Goal: Task Accomplishment & Management: Use online tool/utility

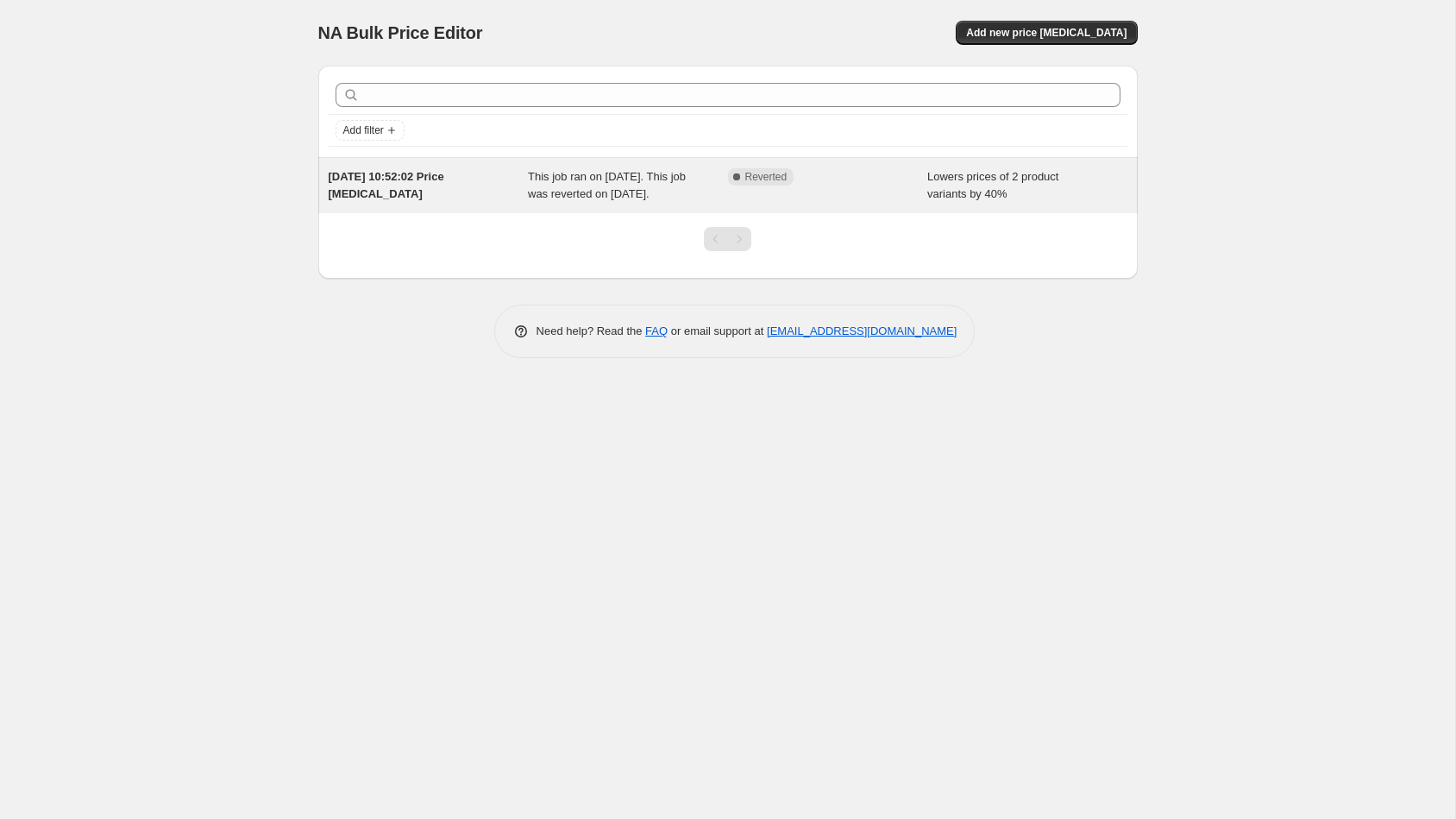
click at [987, 196] on span "Lowers prices of 2 product variants by 40%" at bounding box center [993, 185] width 131 height 30
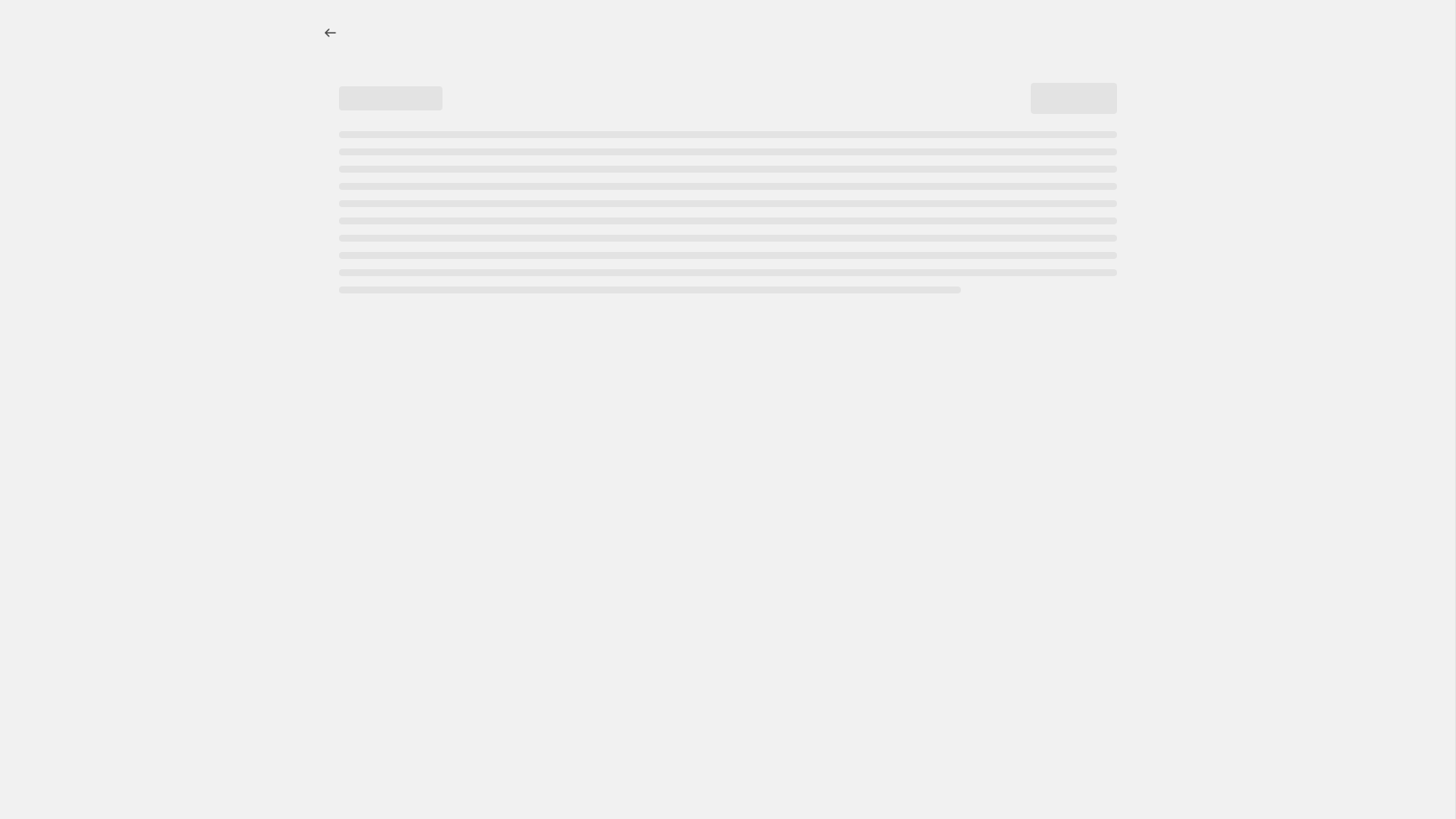
select select "percentage"
select select "collection"
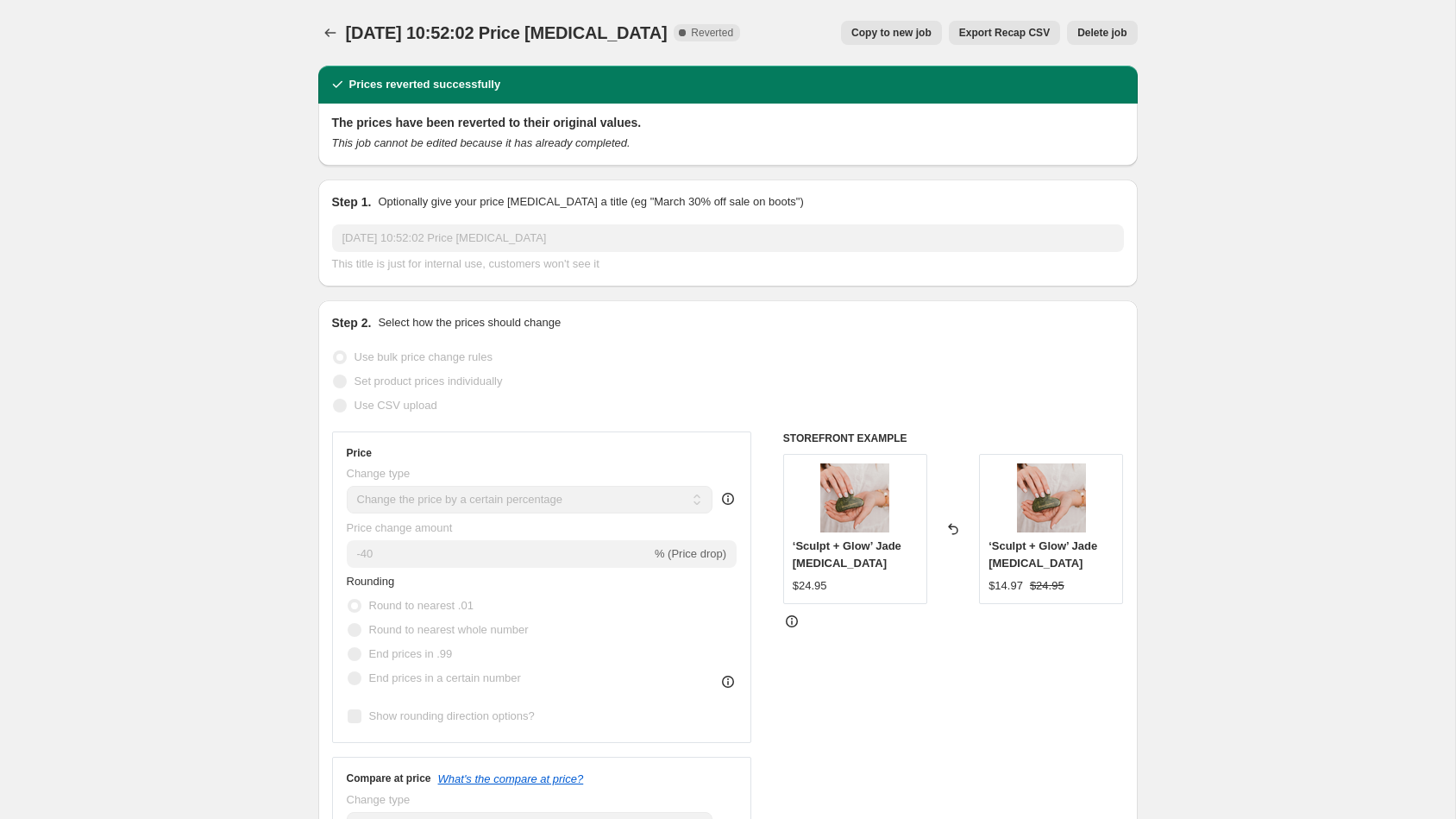
click at [884, 29] on span "Copy to new job" at bounding box center [892, 32] width 80 height 13
select select "percentage"
select select "collection"
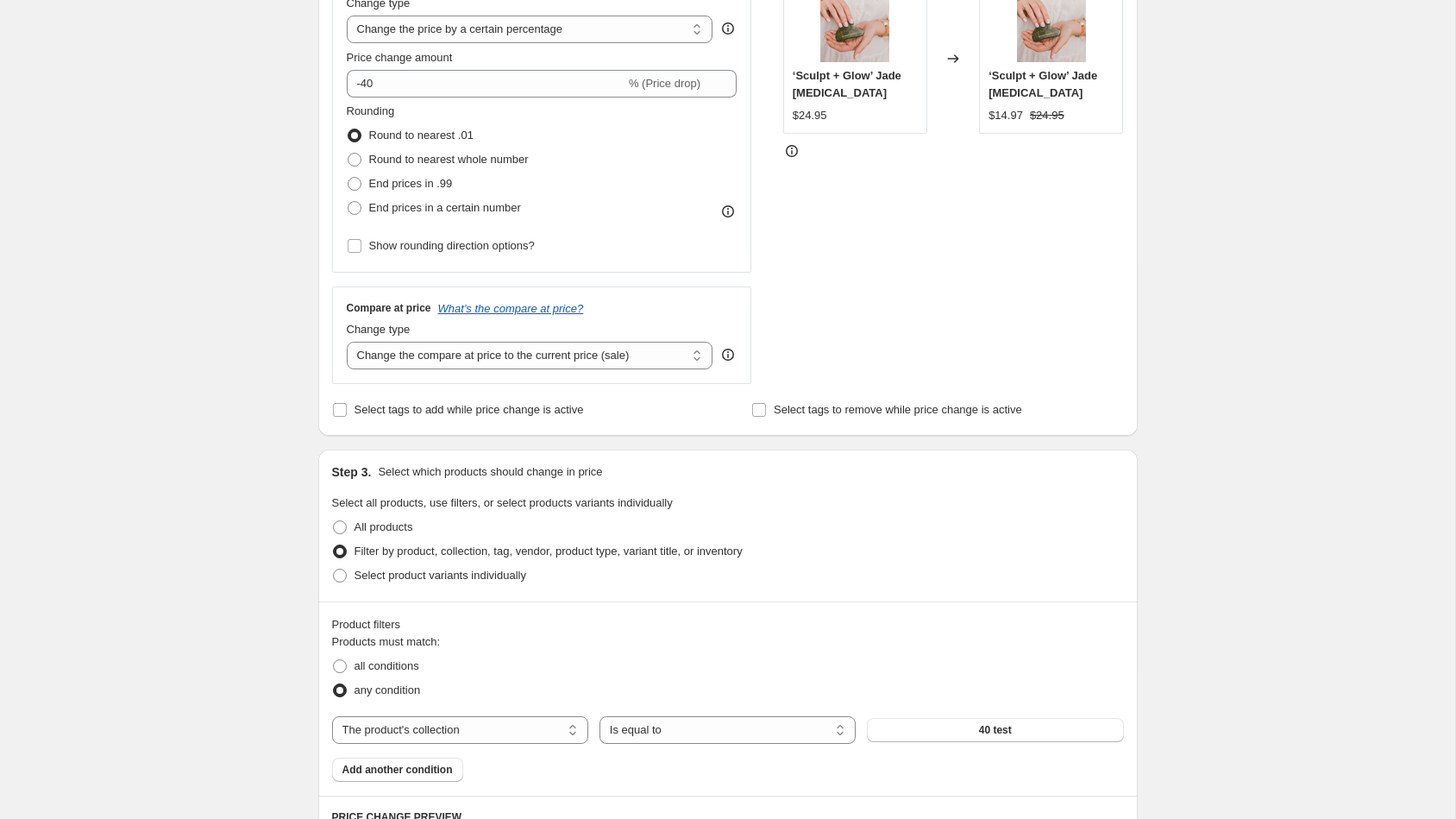
scroll to position [358, 0]
click at [697, 354] on select "Change the compare at price to the current price (sale) Change the compare at p…" at bounding box center [530, 353] width 367 height 28
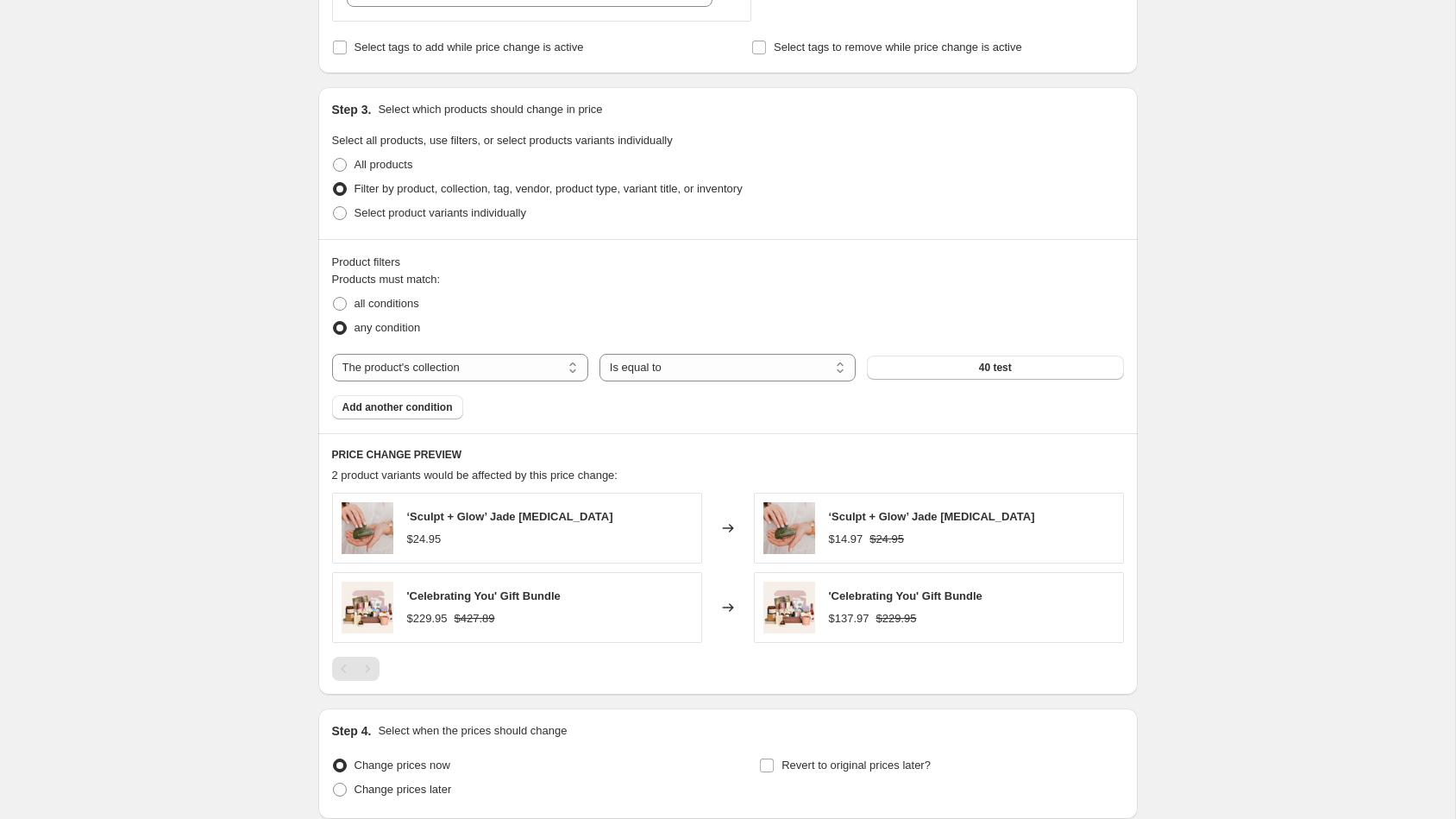
scroll to position [600, 0]
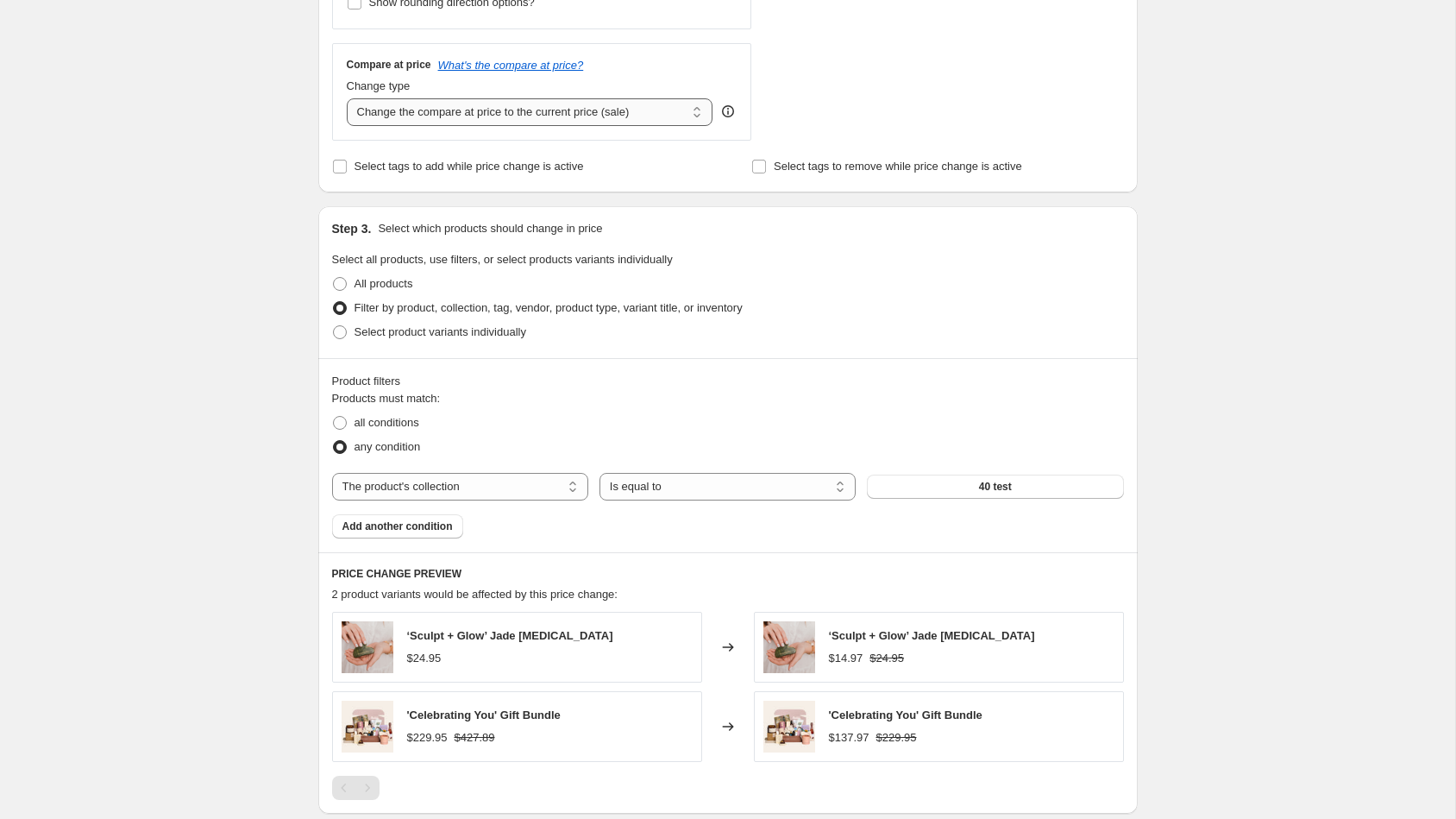
click at [699, 113] on select "Change the compare at price to the current price (sale) Change the compare at p…" at bounding box center [530, 111] width 367 height 28
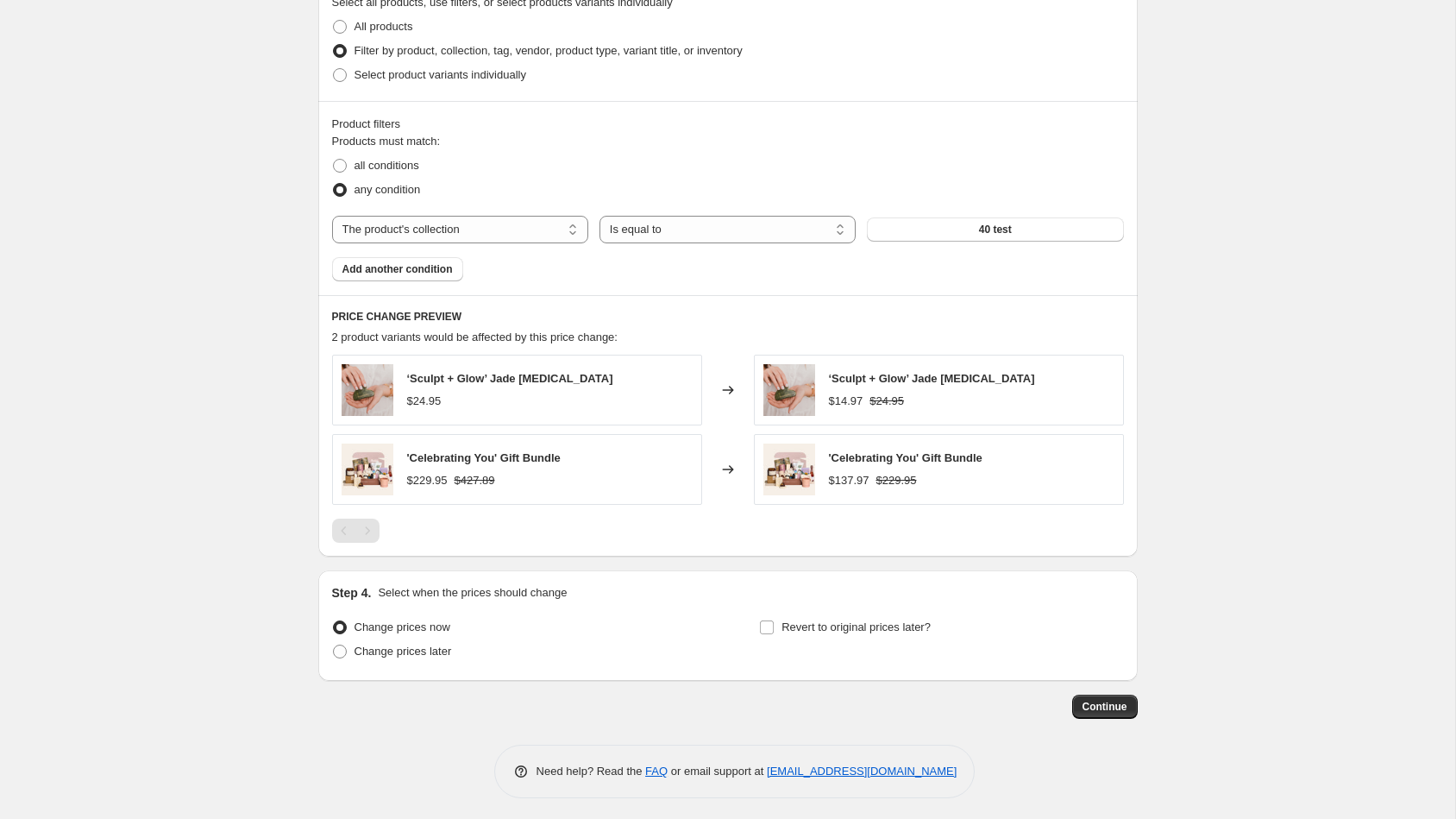
scroll to position [512, 0]
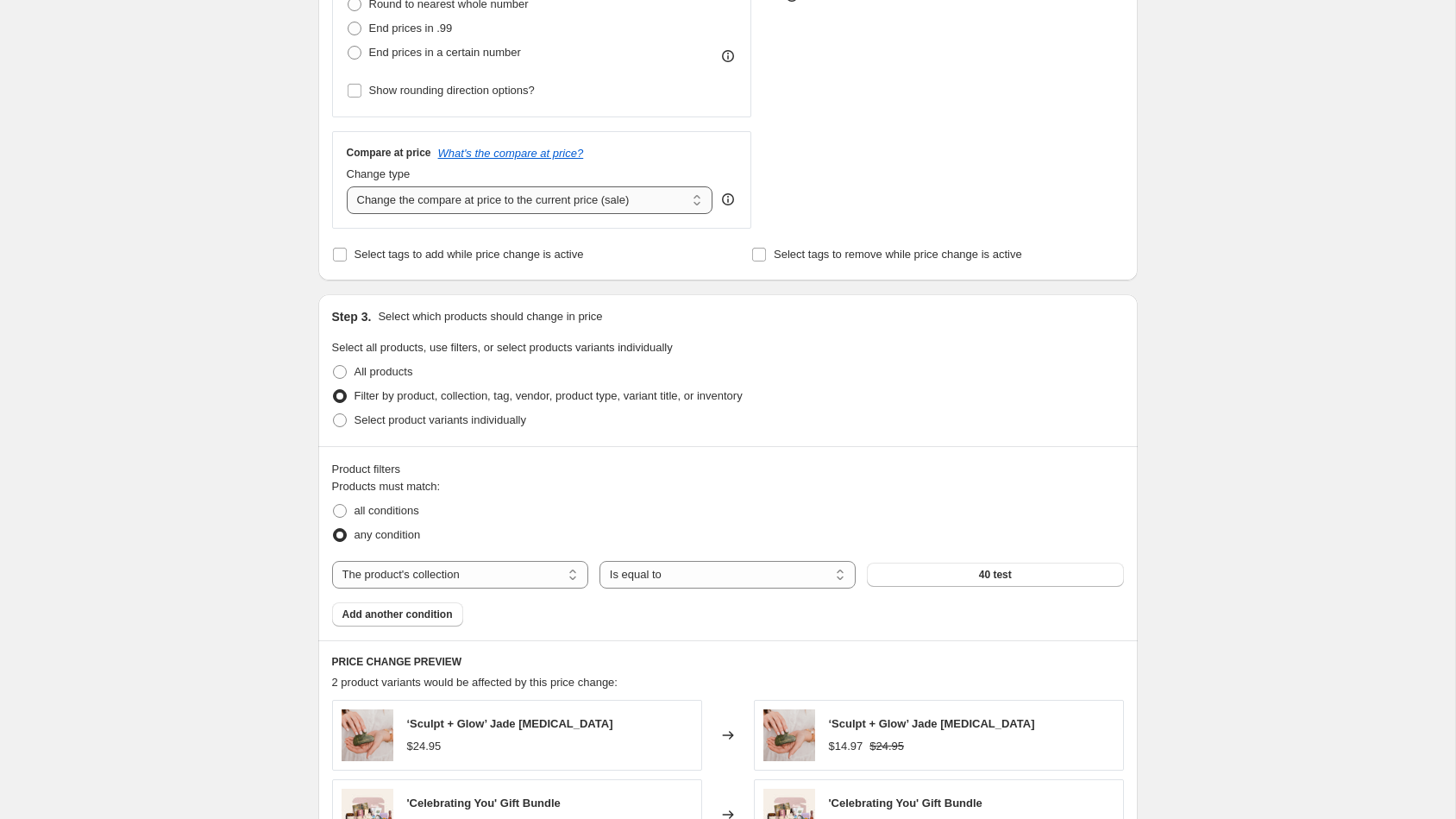
click at [696, 194] on select "Change the compare at price to the current price (sale) Change the compare at p…" at bounding box center [530, 200] width 367 height 28
select select "percentage"
click at [347, 186] on select "Change the compare at price to the current price (sale) Change the compare at p…" at bounding box center [530, 200] width 367 height 28
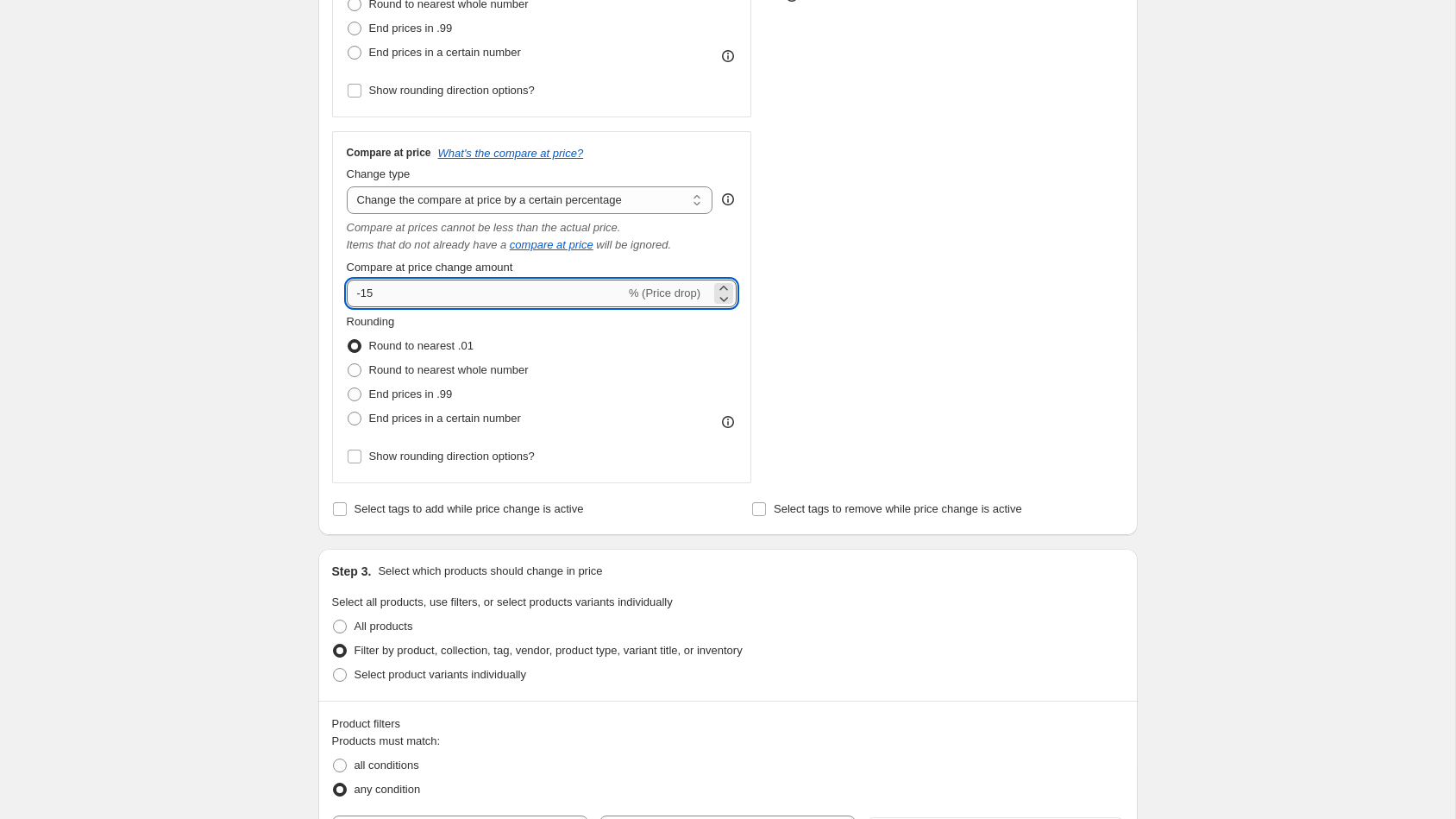
drag, startPoint x: 422, startPoint y: 303, endPoint x: 362, endPoint y: 292, distance: 61.0
click at [362, 292] on input "-15" at bounding box center [486, 293] width 279 height 28
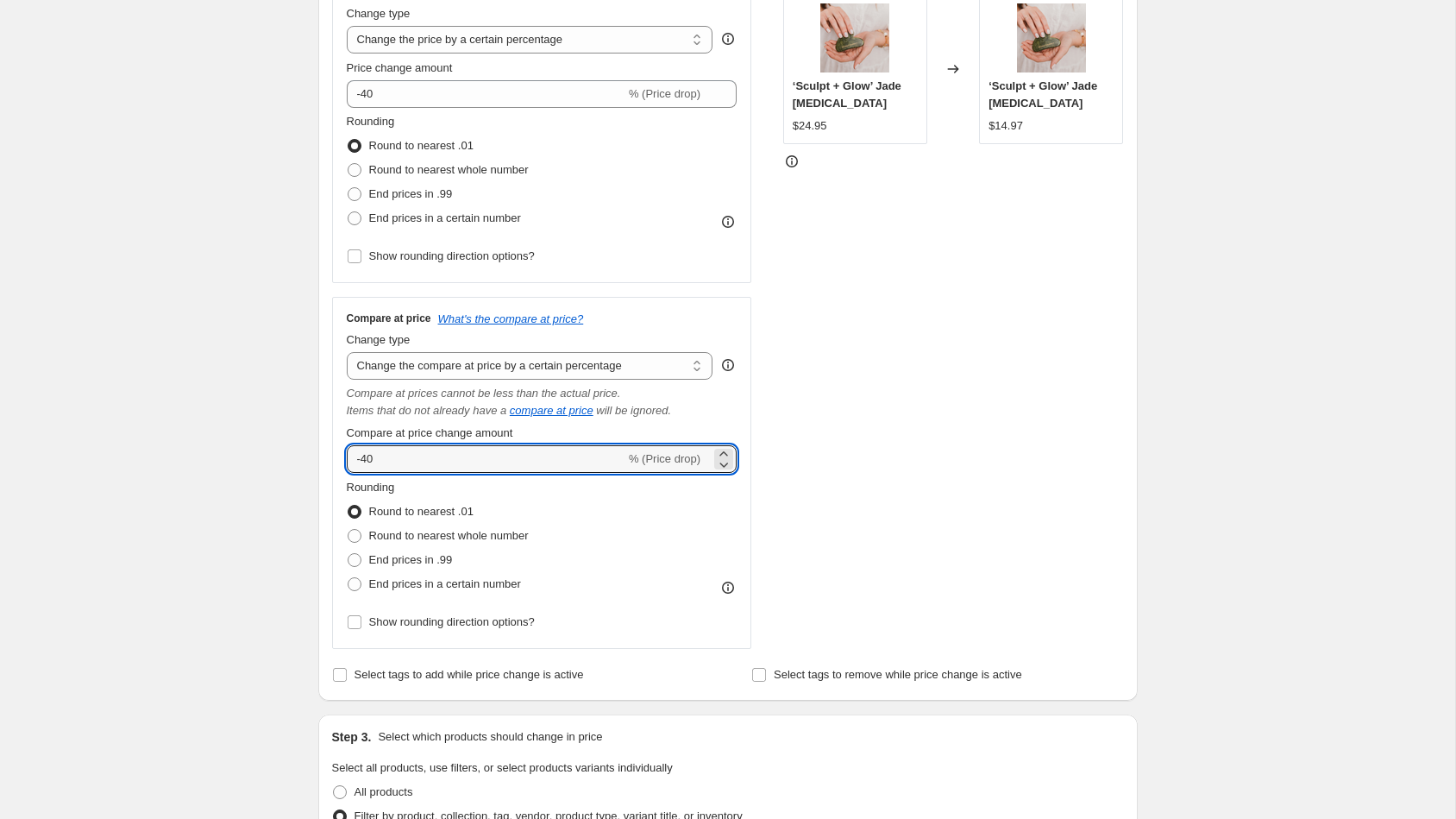
scroll to position [352, 0]
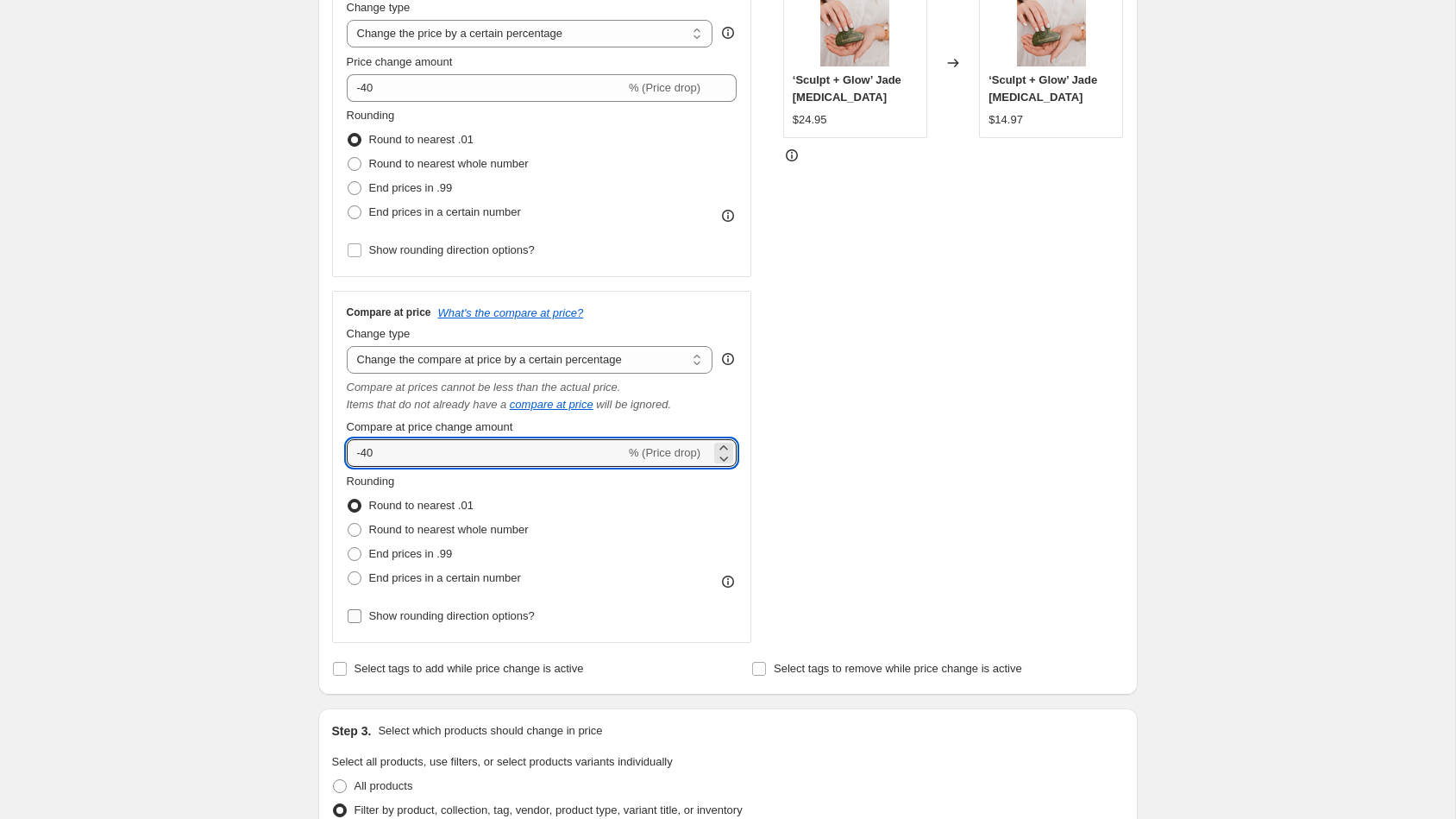
type input "-40"
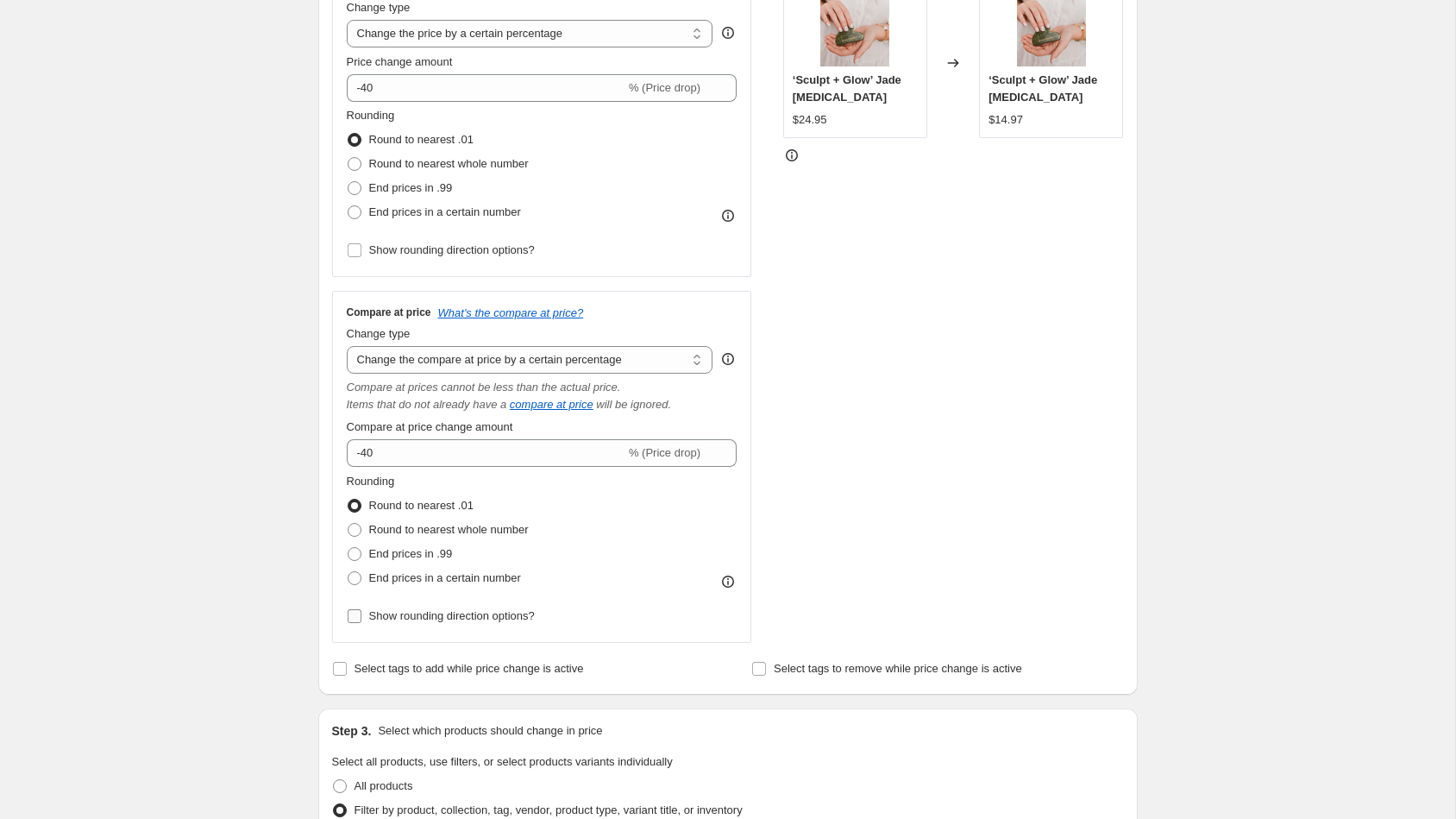
click at [372, 611] on span "Show rounding direction options?" at bounding box center [452, 616] width 166 height 13
click at [362, 611] on input "Show rounding direction options?" at bounding box center [354, 616] width 13 height 13
checkbox input "true"
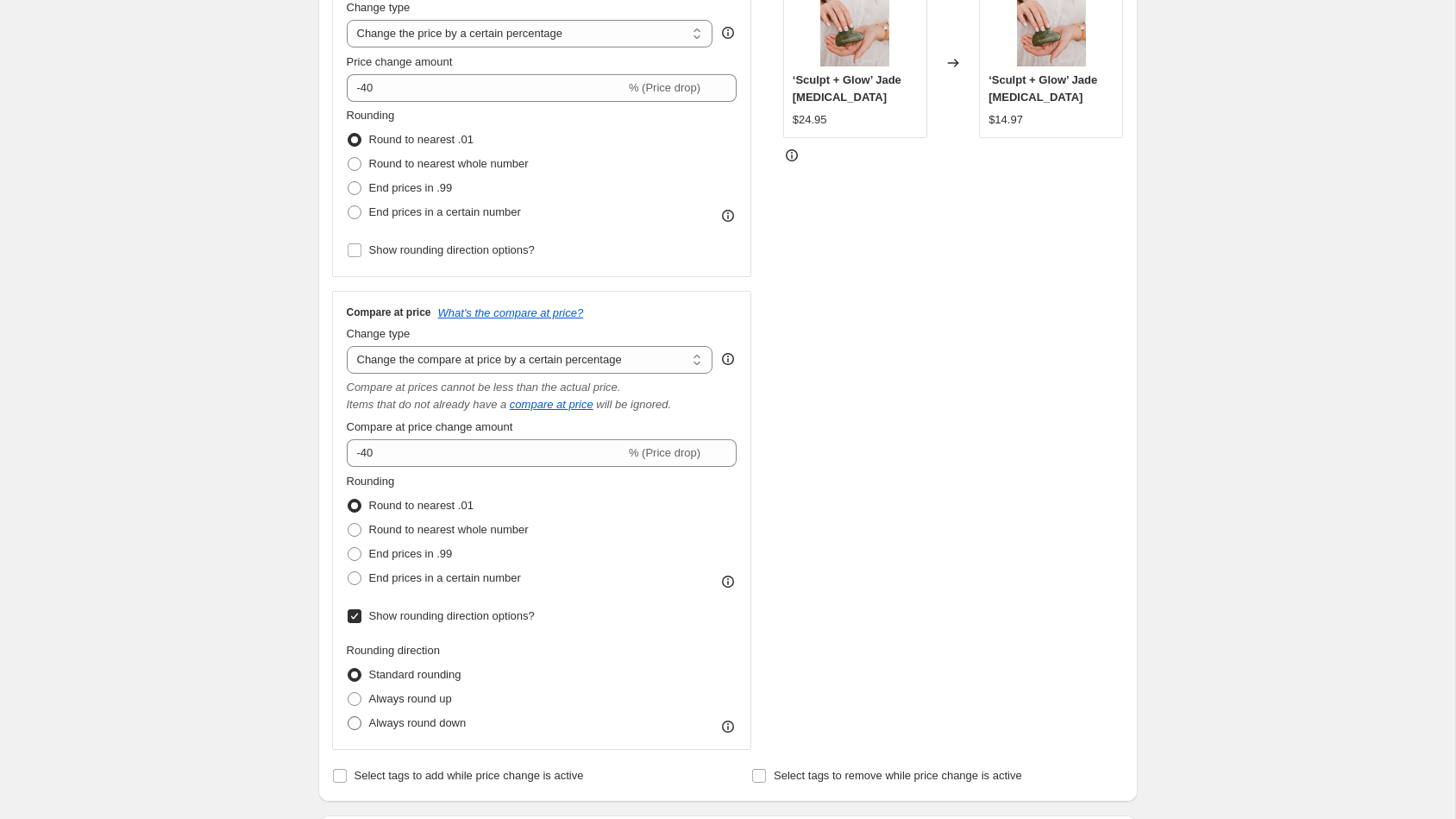
click at [352, 717] on span at bounding box center [354, 723] width 13 height 13
click at [348, 717] on input "Always round down" at bounding box center [348, 717] width 1 height 1
radio input "true"
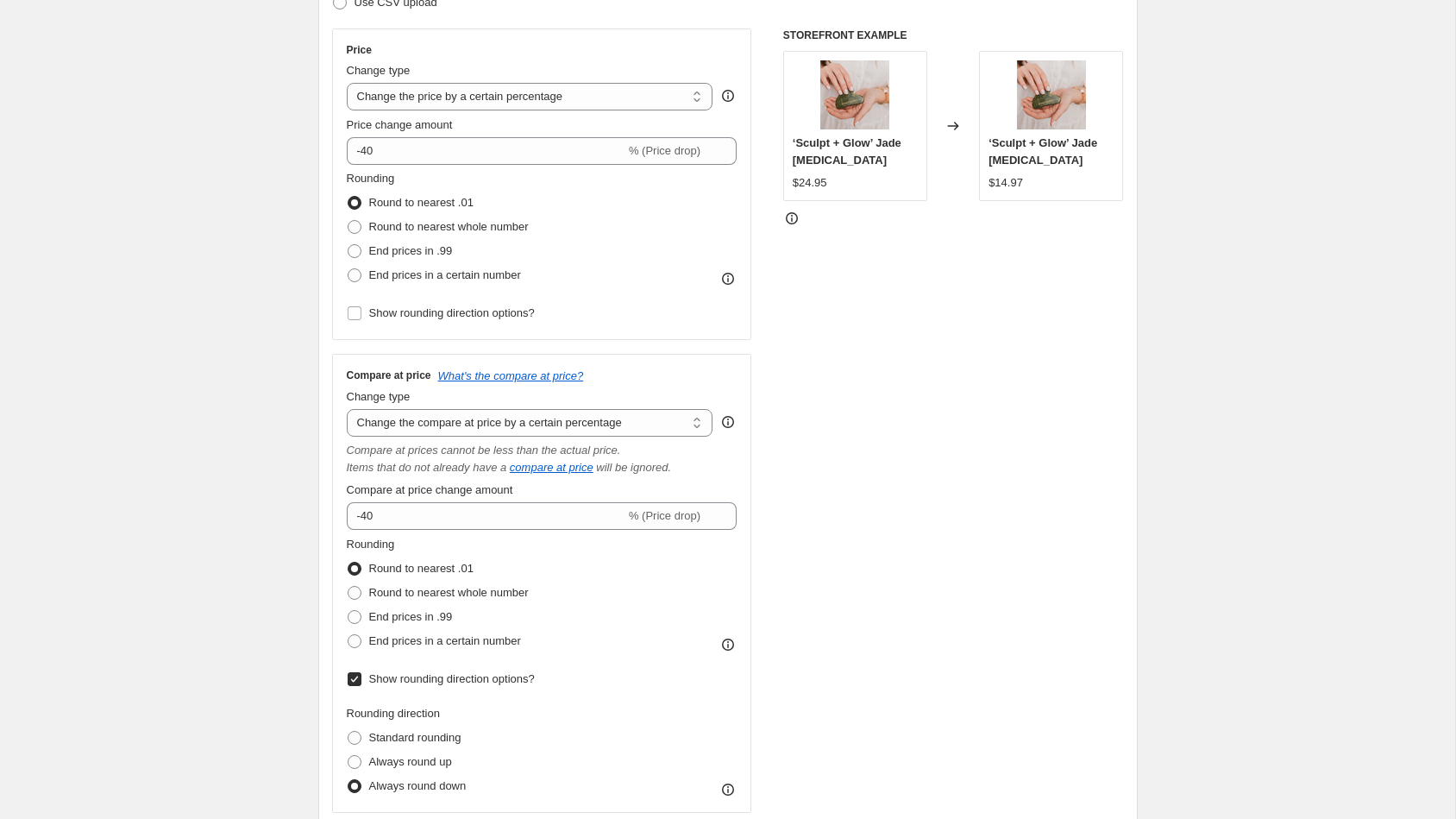
scroll to position [256, 0]
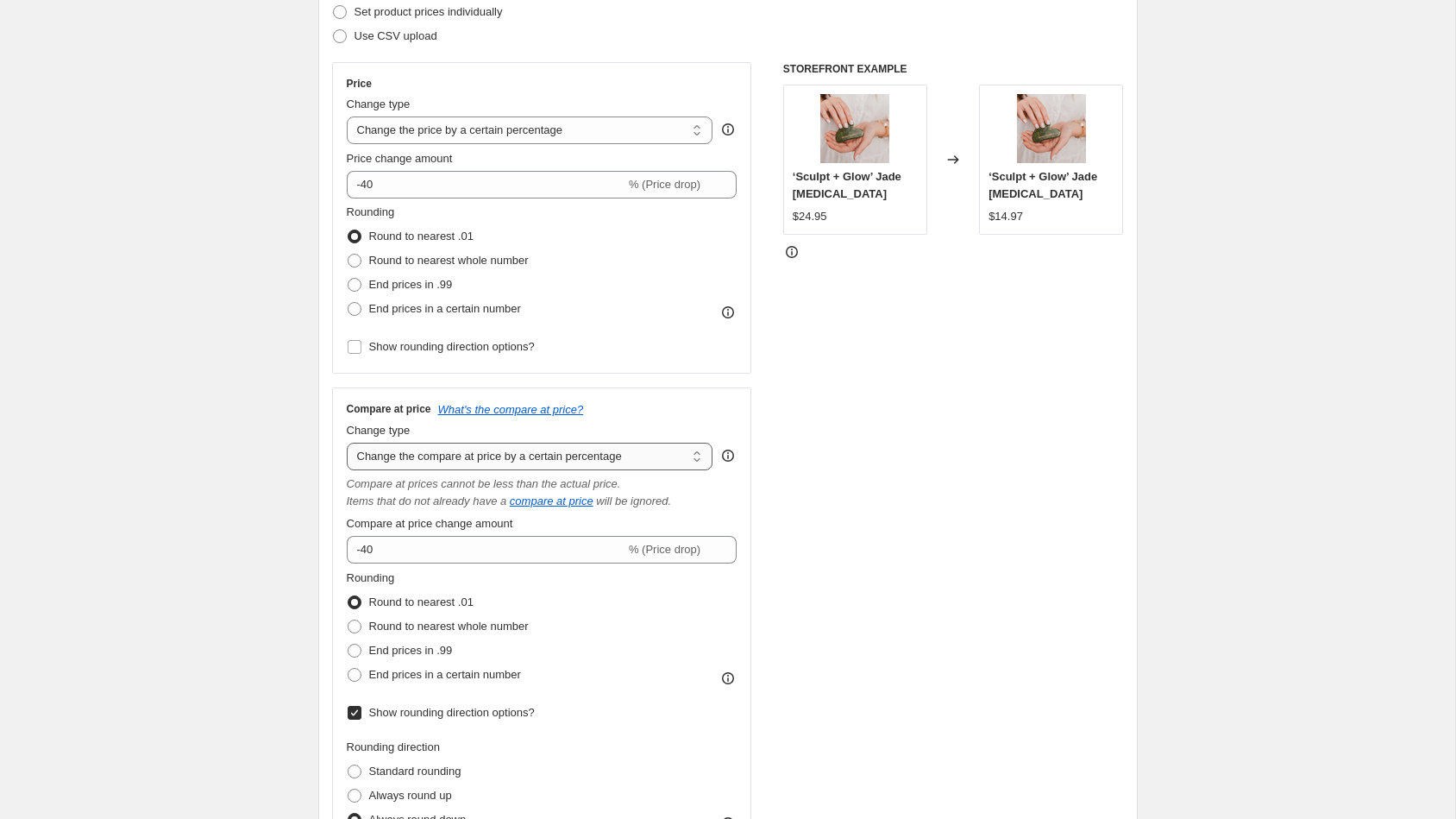
click at [477, 464] on select "Change the compare at price to the current price (sale) Change the compare at p…" at bounding box center [530, 456] width 367 height 28
select select "ep"
click at [347, 443] on select "Change the compare at price to the current price (sale) Change the compare at p…" at bounding box center [530, 456] width 367 height 28
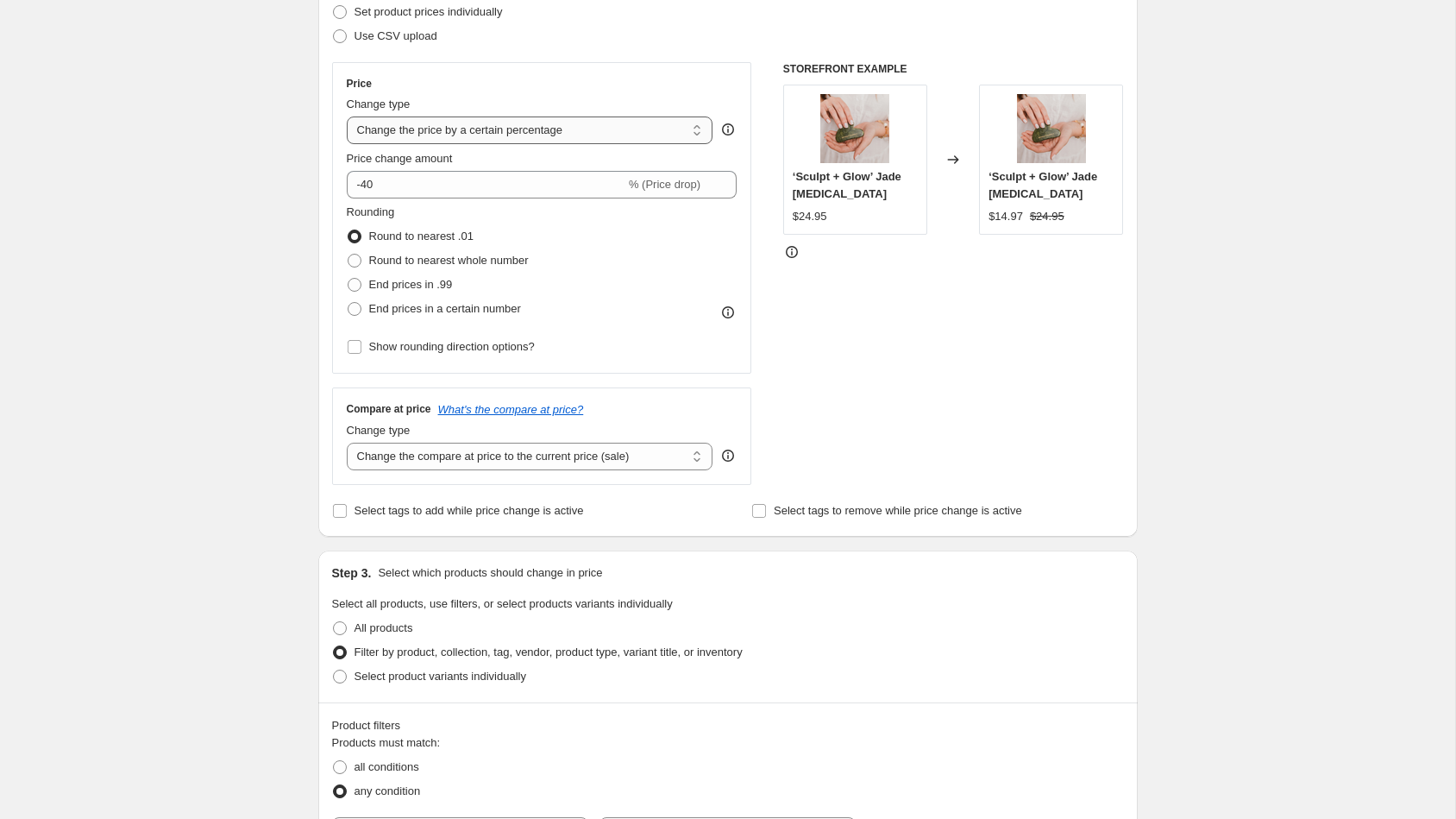
click at [593, 126] on select "Change the price to a certain amount Change the price by a certain amount Chang…" at bounding box center [530, 130] width 367 height 28
click at [691, 129] on select "Change the price to a certain amount Change the price by a certain amount Chang…" at bounding box center [530, 130] width 367 height 28
click at [673, 122] on select "Change the price to a certain amount Change the price by a certain amount Chang…" at bounding box center [530, 130] width 367 height 28
select select "to"
click at [347, 117] on select "Change the price to a certain amount Change the price by a certain amount Chang…" at bounding box center [530, 130] width 367 height 28
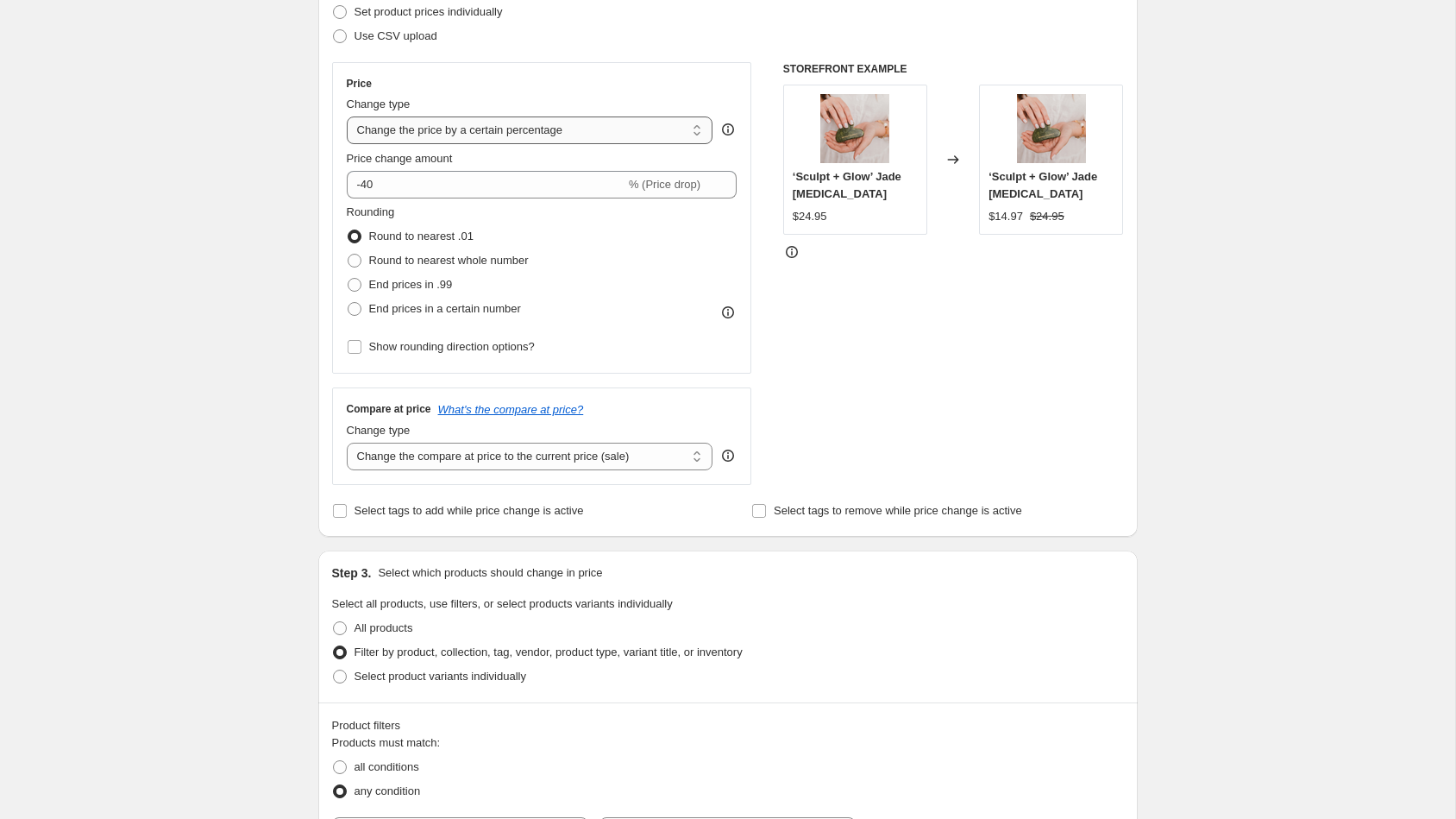
type input "80.00"
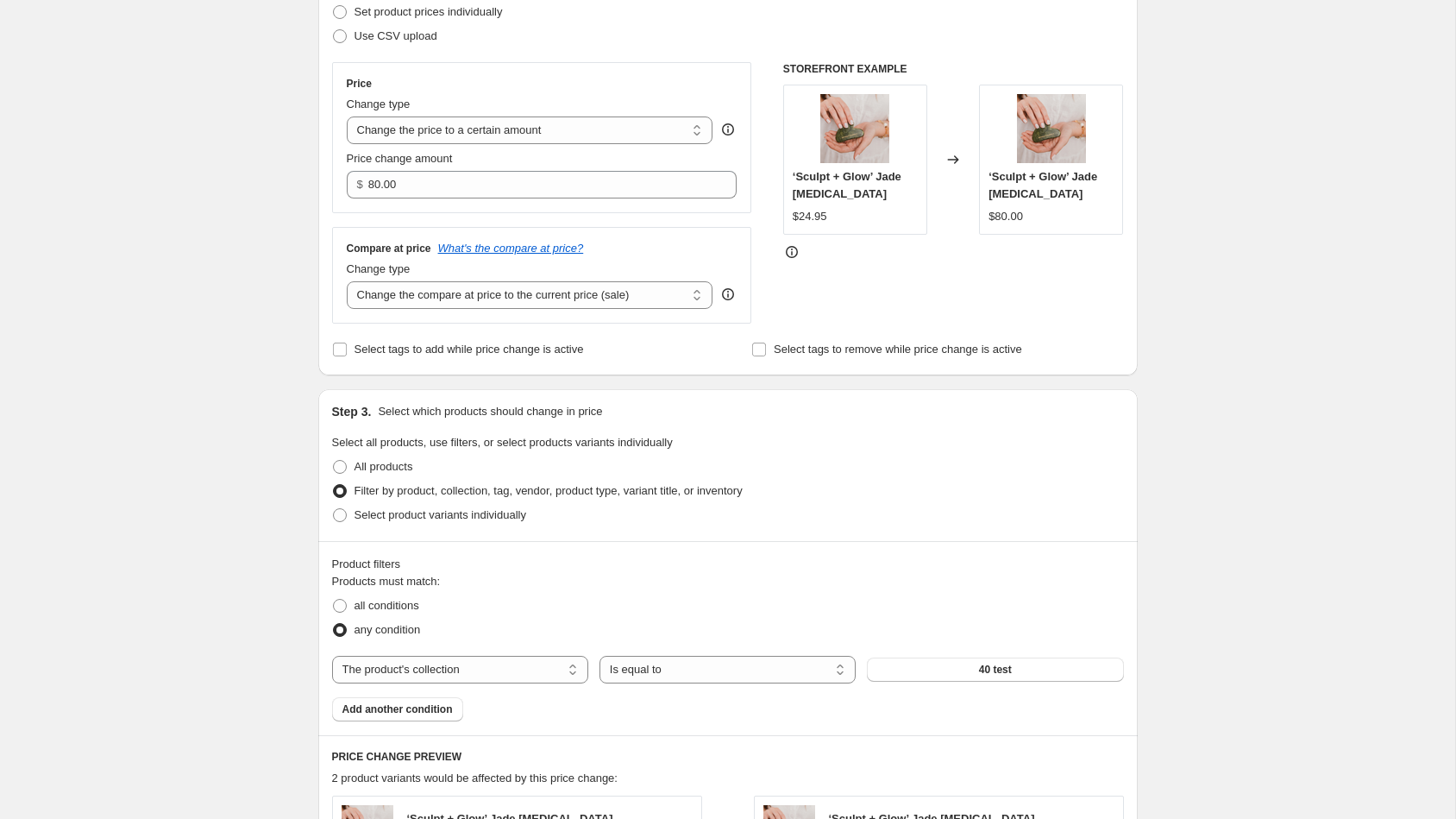
click at [1074, 285] on div "STOREFRONT EXAMPLE ‘Sculpt + Glow’ Jade [MEDICAL_DATA] $24.95 Changed to ‘Sculp…" at bounding box center [953, 192] width 340 height 261
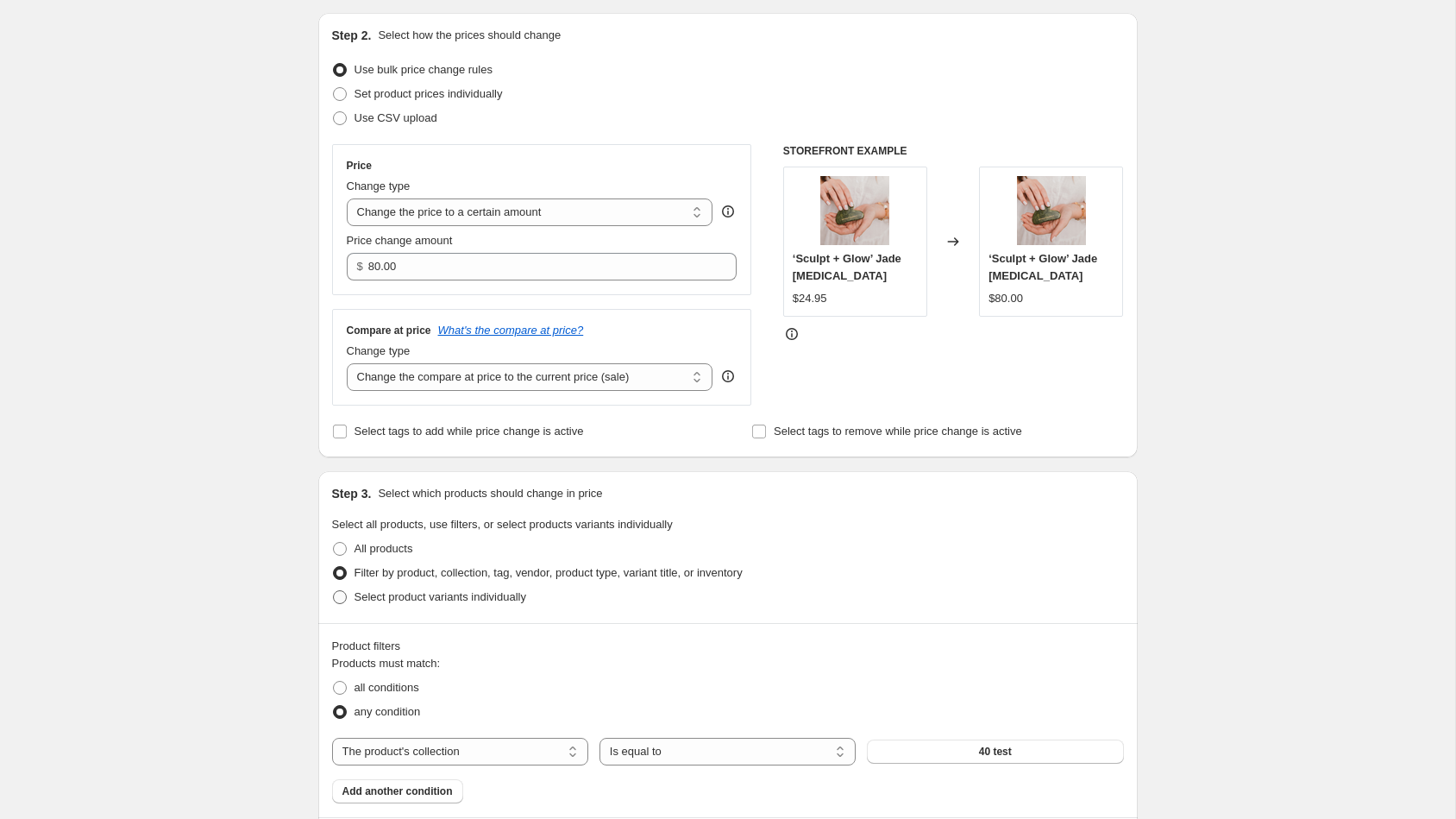
scroll to position [584, 0]
